Goal: Check status: Check status

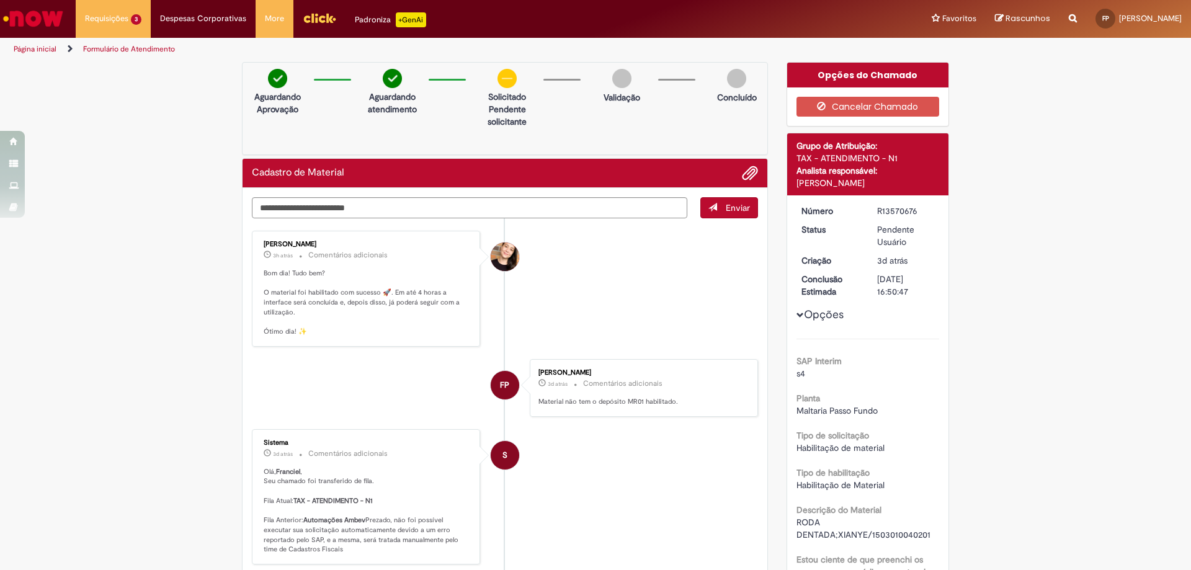
click at [323, 19] on img "Menu Cabeçalho" at bounding box center [319, 18] width 33 height 19
click at [443, 307] on p "Bom dia! Tudo bem? O material foi habilitado com sucesso 🚀. Em até 4 horas a in…" at bounding box center [367, 303] width 207 height 68
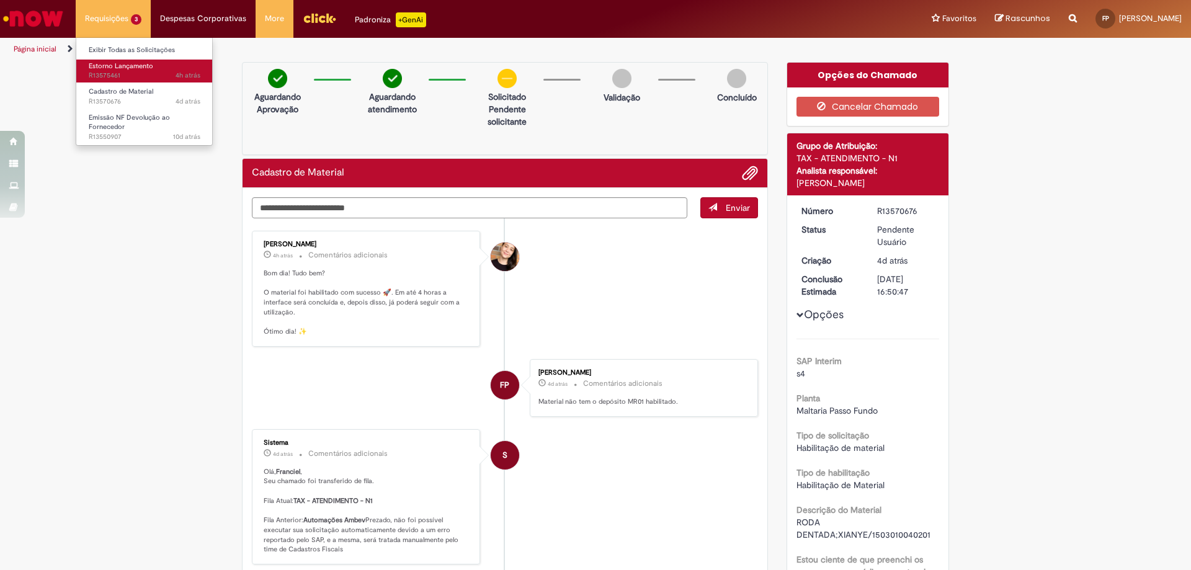
click at [122, 64] on span "Estorno Lançamento" at bounding box center [121, 65] width 64 height 9
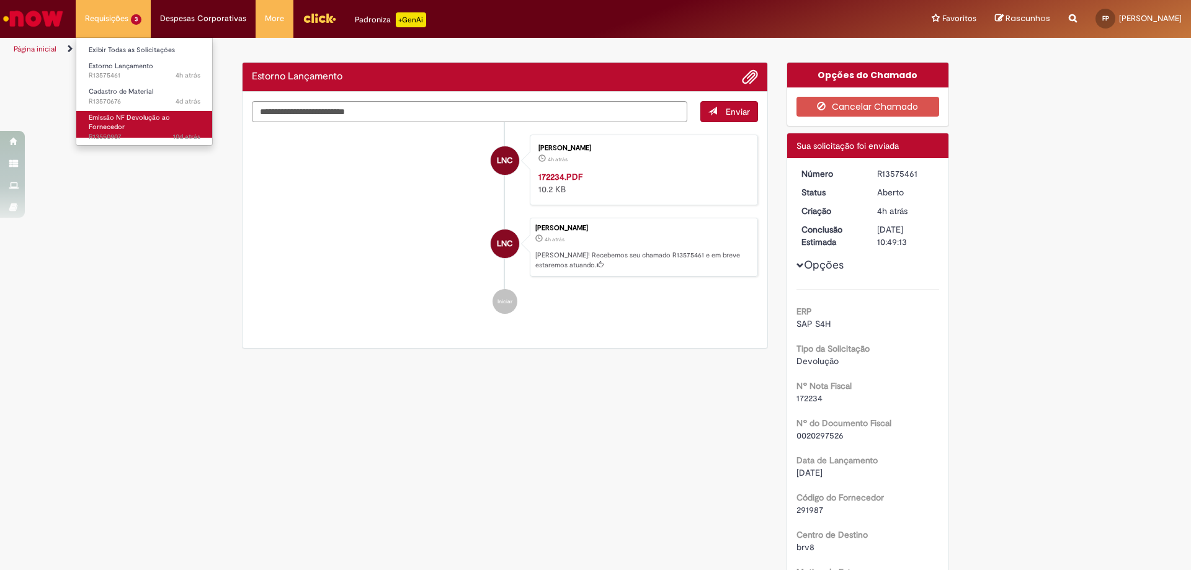
click at [125, 123] on link "Emissão NF Devolução ao Fornecedor 10d atrás 10 dias atrás R13550907" at bounding box center [144, 124] width 136 height 27
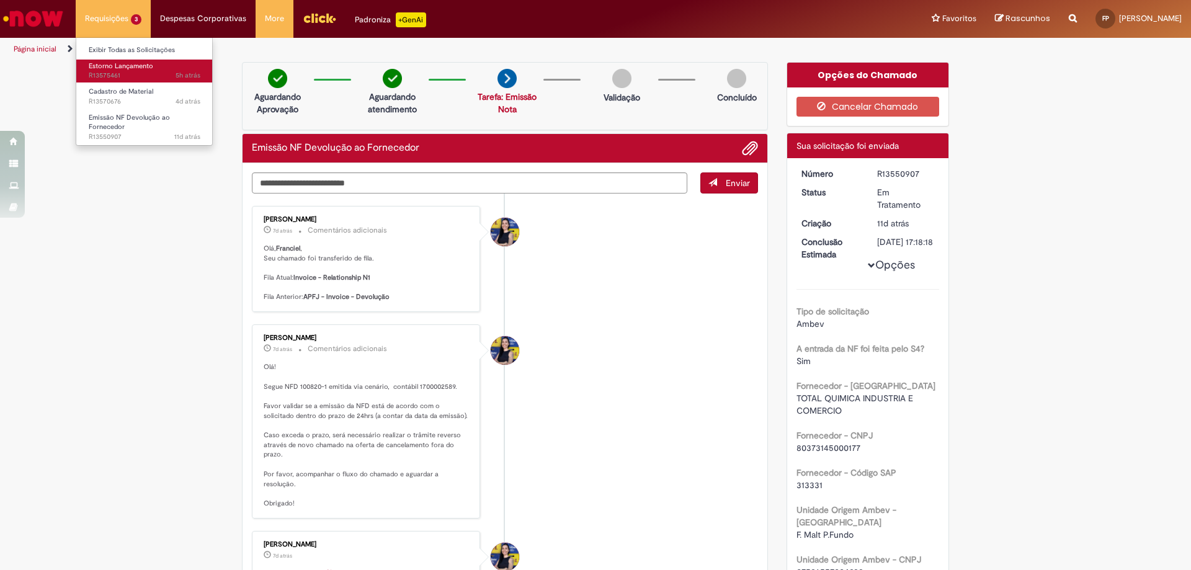
click at [116, 73] on span "5h atrás 5 horas atrás R13575461" at bounding box center [145, 76] width 112 height 10
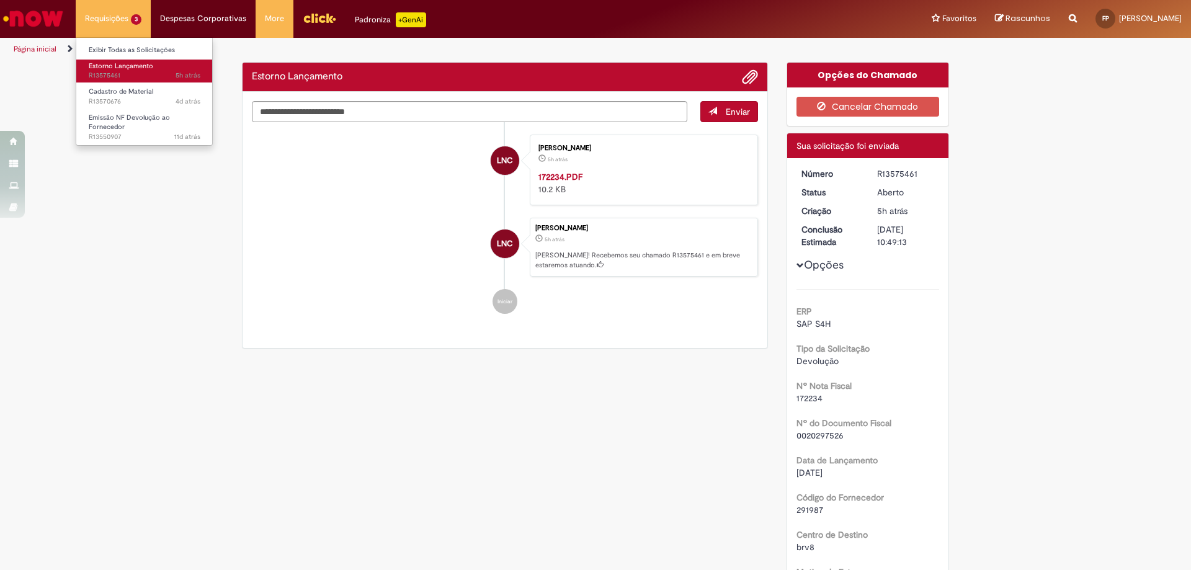
click at [117, 69] on span "Estorno Lançamento" at bounding box center [121, 65] width 64 height 9
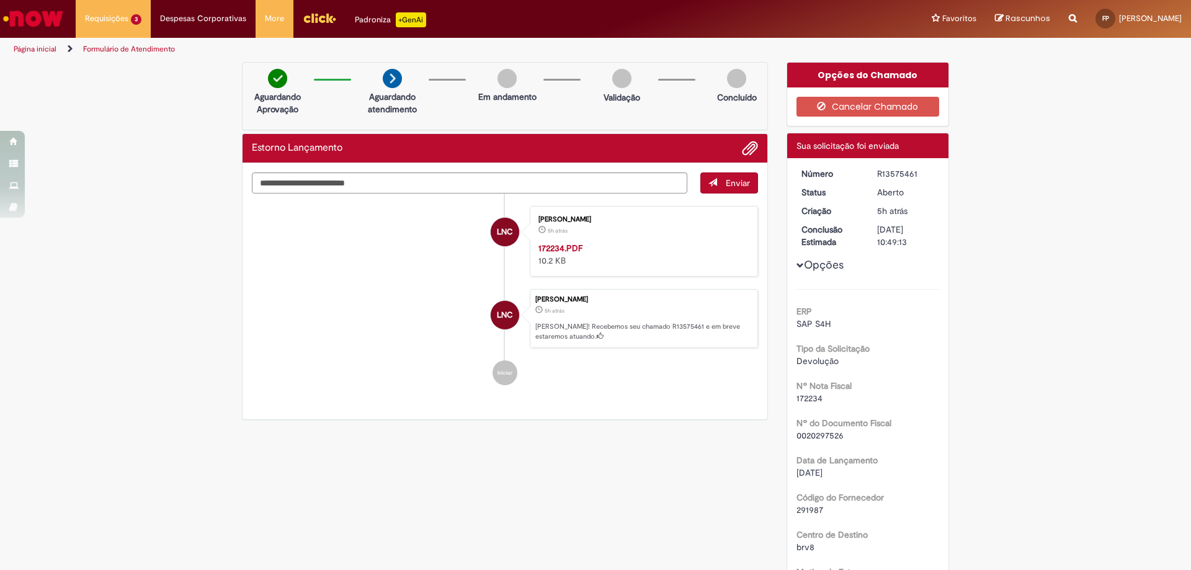
drag, startPoint x: 910, startPoint y: 174, endPoint x: 871, endPoint y: 174, distance: 39.1
click at [871, 174] on dd "R13575461" at bounding box center [906, 173] width 76 height 12
copy div "R13575461"
